Goal: Task Accomplishment & Management: Manage account settings

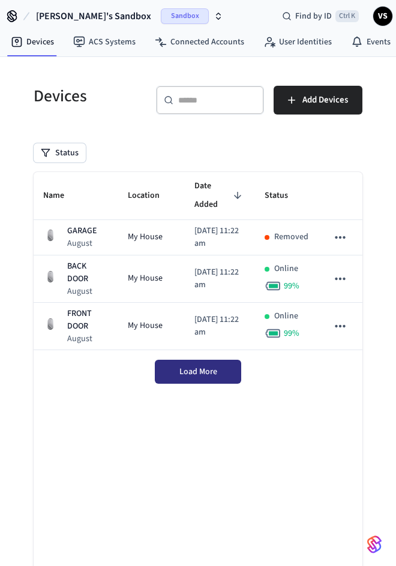
click at [195, 366] on span "Load More" at bounding box center [198, 372] width 38 height 12
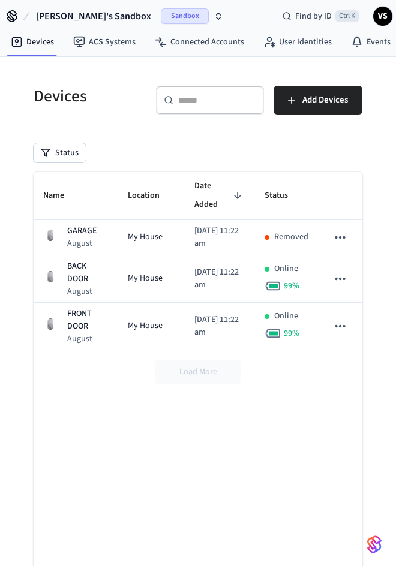
click at [195, 360] on div "Load More" at bounding box center [198, 371] width 329 height 43
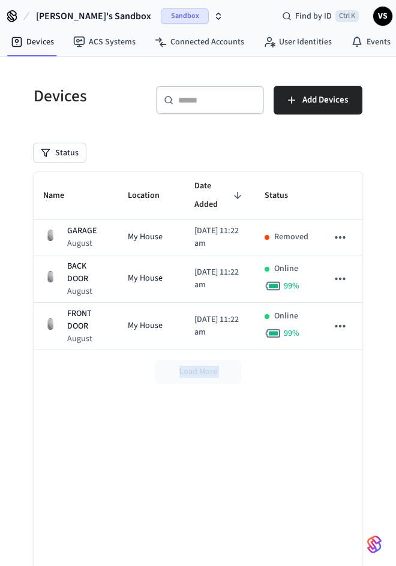
click at [235, 439] on div "Name Location Date Added Status GARAGE August My House 2025/09/03 at 11:22 am R…" at bounding box center [198, 455] width 329 height 566
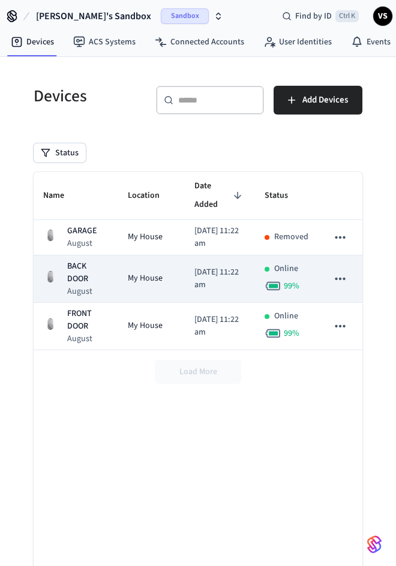
click at [71, 260] on p "BACK DOOR" at bounding box center [87, 272] width 41 height 25
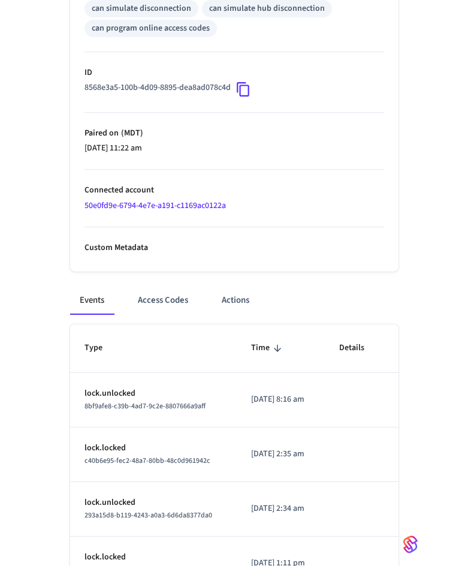
scroll to position [480, 0]
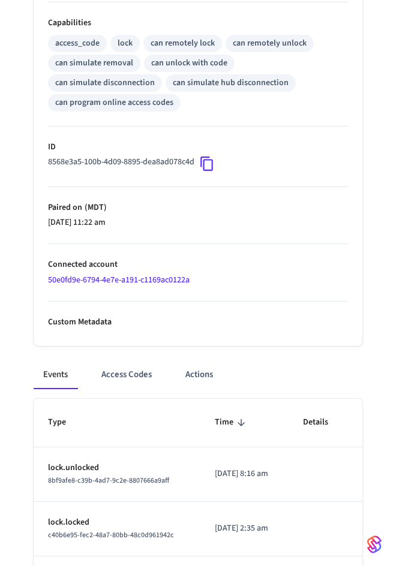
click at [204, 161] on icon at bounding box center [207, 164] width 16 height 16
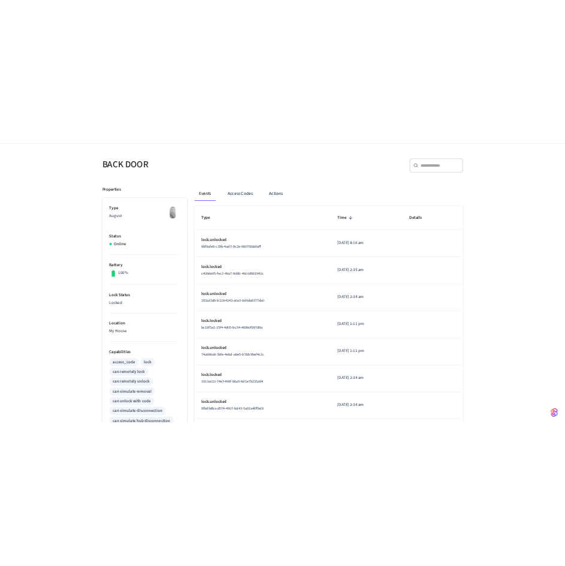
scroll to position [0, 0]
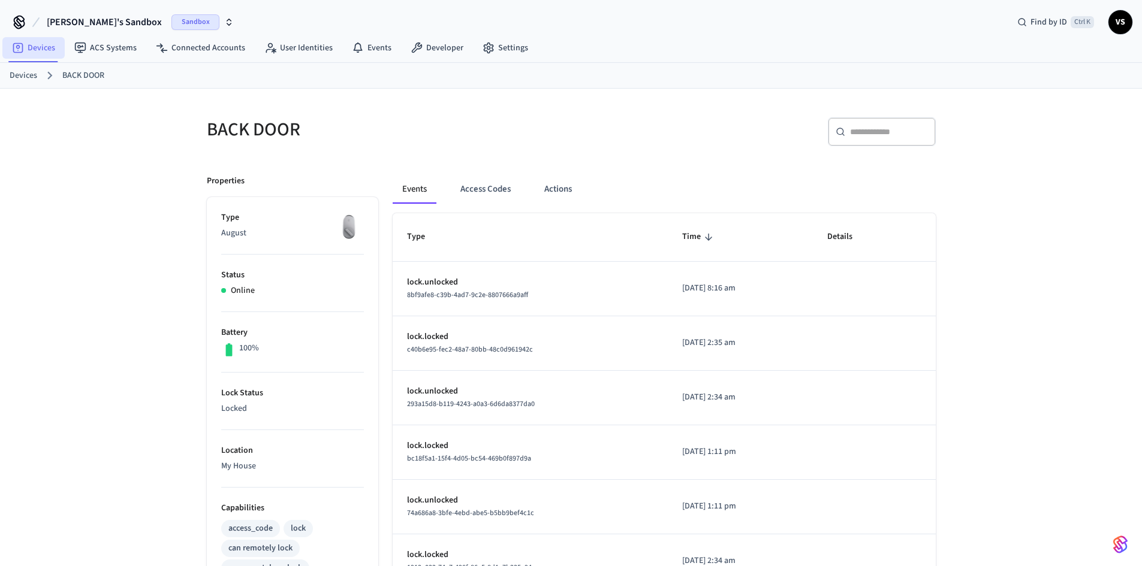
click at [28, 49] on link "Devices" at bounding box center [33, 48] width 62 height 22
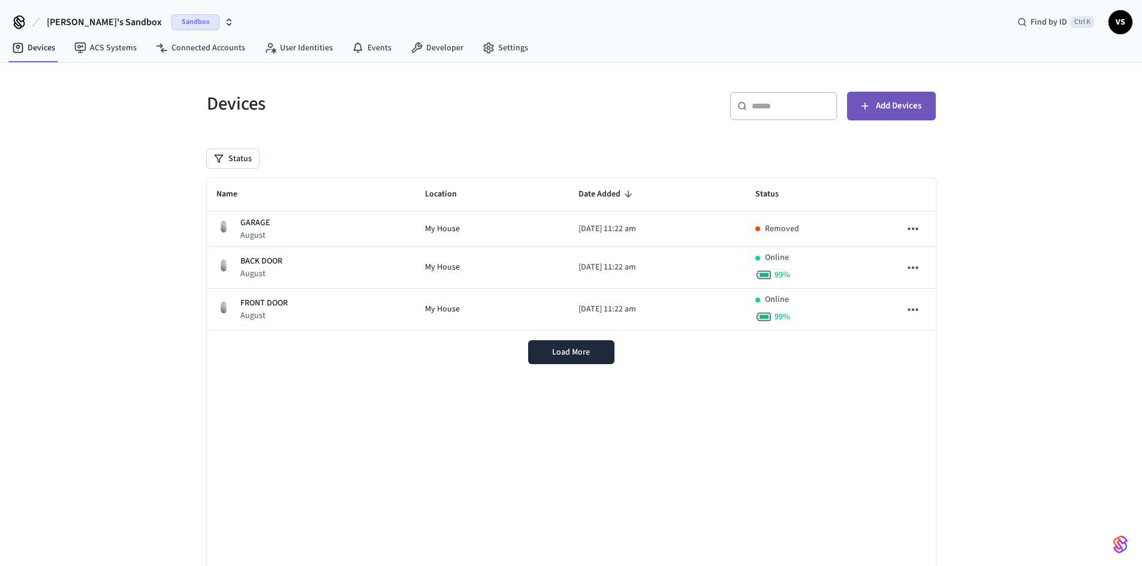
click at [404, 102] on span "Add Devices" at bounding box center [899, 106] width 46 height 16
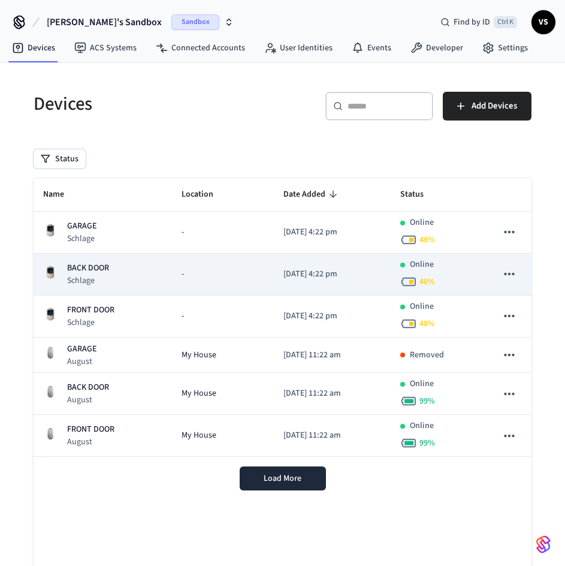
click at [85, 276] on p "Schlage" at bounding box center [88, 281] width 42 height 12
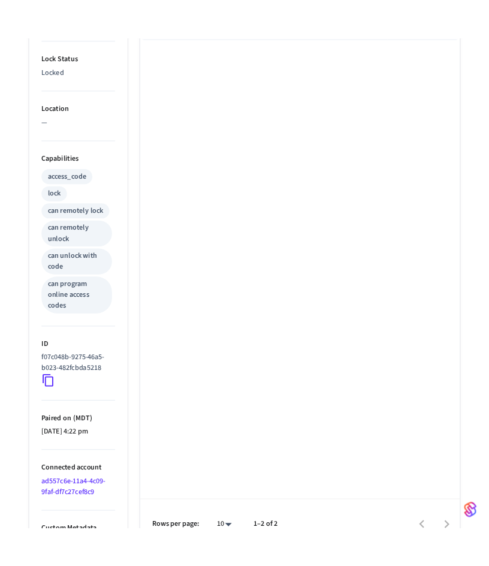
scroll to position [420, 0]
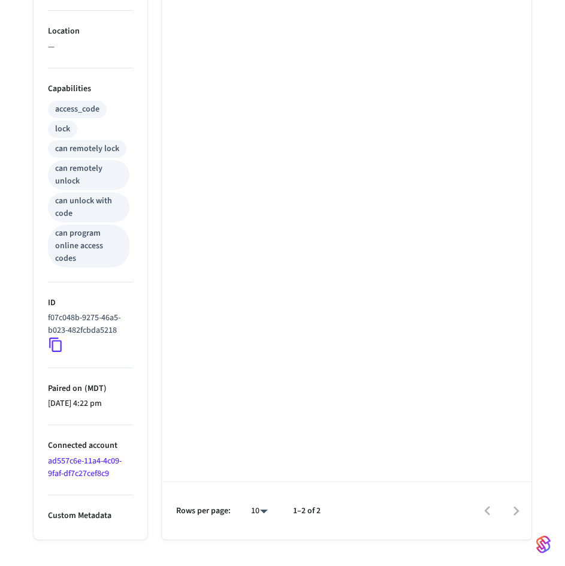
click at [55, 345] on icon at bounding box center [56, 345] width 16 height 16
click at [58, 345] on icon at bounding box center [56, 345] width 16 height 16
drag, startPoint x: 55, startPoint y: 344, endPoint x: 48, endPoint y: 343, distance: 6.6
click at [55, 344] on icon at bounding box center [56, 345] width 16 height 16
